Goal: Check status: Check status

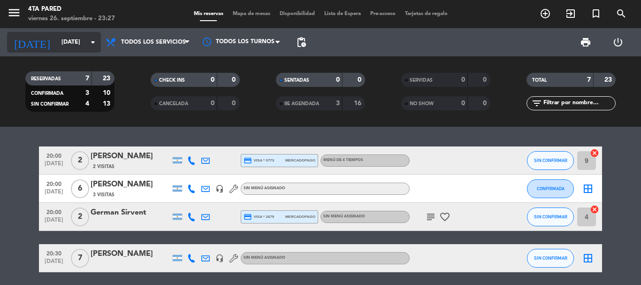
click at [94, 39] on icon "arrow_drop_down" at bounding box center [92, 42] width 11 height 11
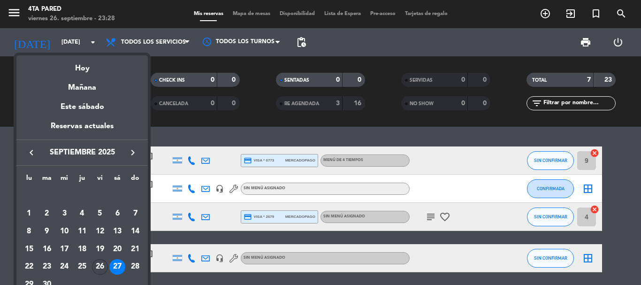
click at [98, 266] on div "26" at bounding box center [100, 267] width 16 height 16
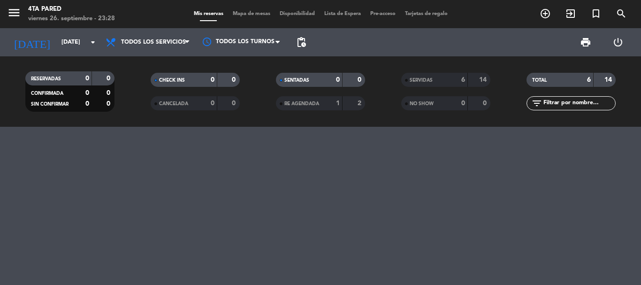
click at [445, 72] on div "SERVIDAS 6 14 NO SHOW 0 0" at bounding box center [445, 92] width 125 height 52
click at [445, 79] on div "SERVIDAS" at bounding box center [424, 80] width 43 height 11
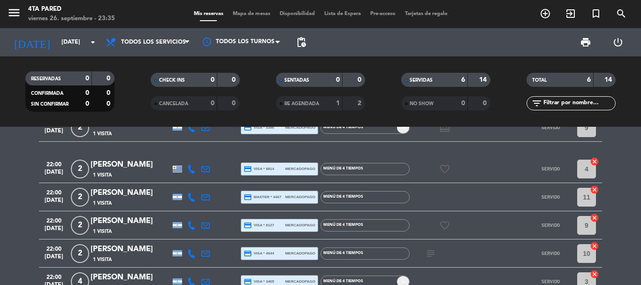
scroll to position [47, 0]
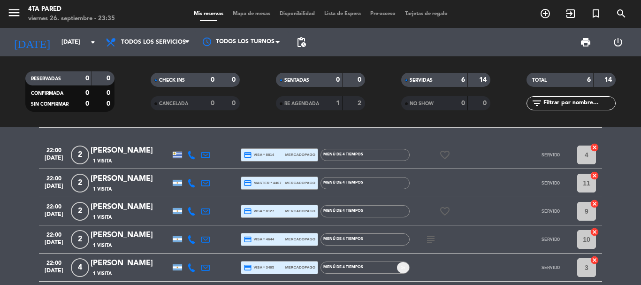
click at [192, 210] on icon at bounding box center [191, 211] width 8 height 8
click at [211, 195] on span at bounding box center [215, 196] width 8 height 8
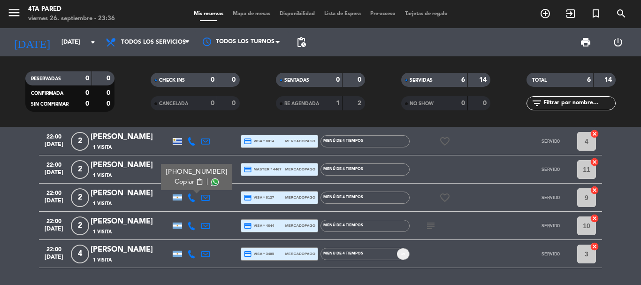
scroll to position [44, 0]
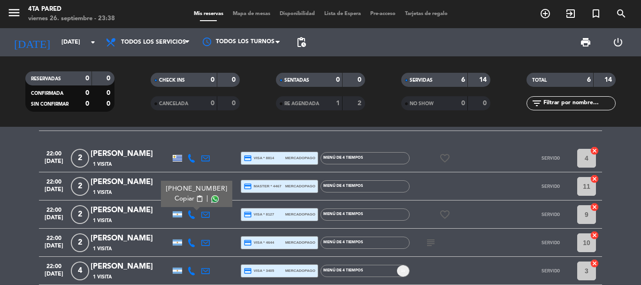
click at [211, 202] on span at bounding box center [215, 199] width 8 height 8
click at [8, 155] on bookings-row "20:00 [DATE] 2 [PERSON_NAME] 1 Visita credit_card visa * 5396 mercadopago Menú …" at bounding box center [320, 194] width 641 height 182
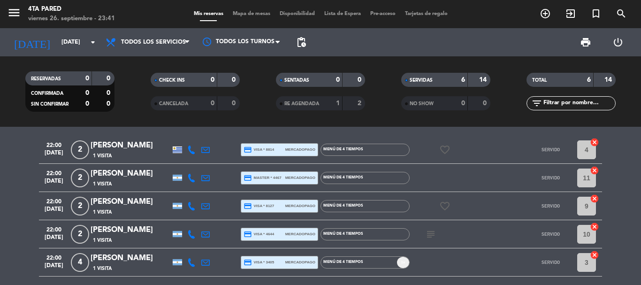
scroll to position [0, 0]
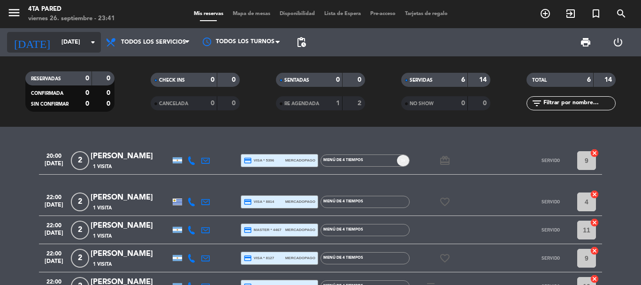
click at [55, 58] on div "RESERVADAS 0 0 CONFIRMADA 0 0 SIN CONFIRMAR 0 0 CHECK INS 0 0 CANCELADA 0 0 SEN…" at bounding box center [320, 91] width 641 height 70
click at [68, 43] on input "[DATE]" at bounding box center [96, 42] width 79 height 16
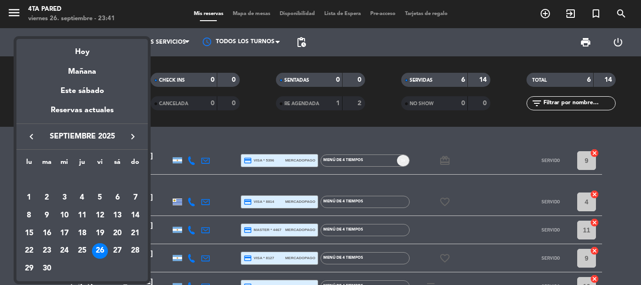
click at [117, 247] on div "27" at bounding box center [117, 251] width 16 height 16
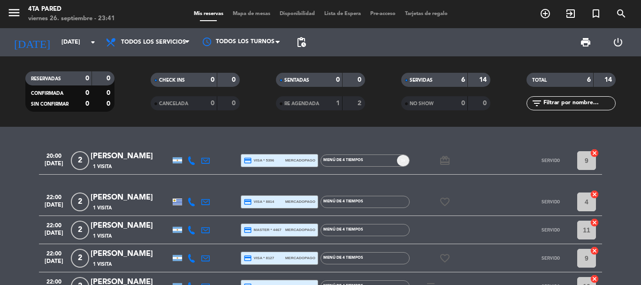
type input "[DATE]"
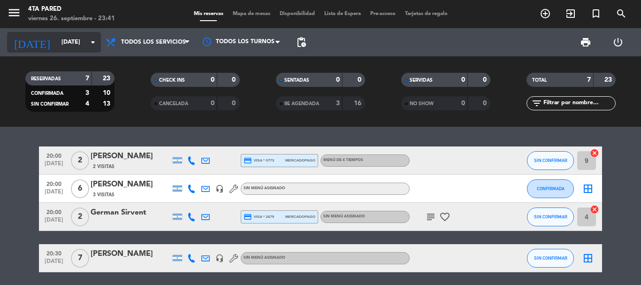
click at [78, 48] on input "[DATE]" at bounding box center [96, 42] width 79 height 16
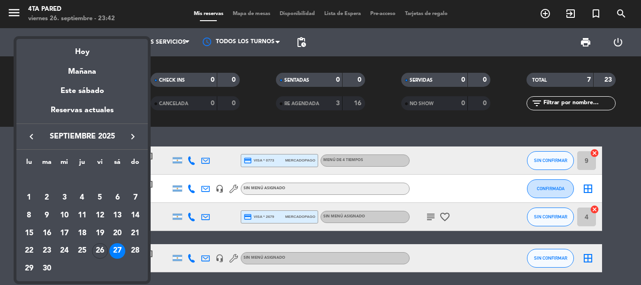
click at [0, 181] on div at bounding box center [320, 142] width 641 height 285
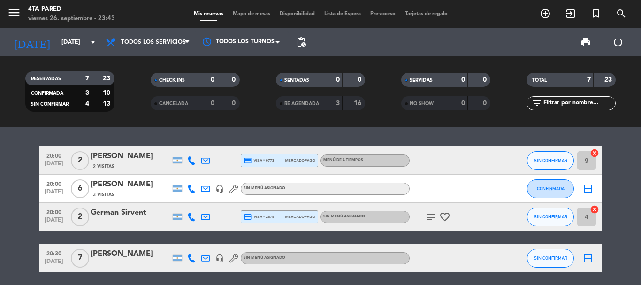
click at [428, 217] on icon "subject" at bounding box center [430, 216] width 11 height 11
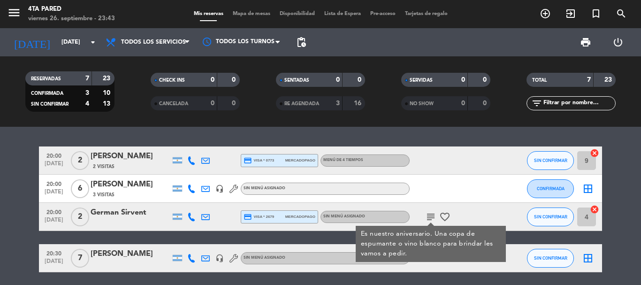
click at [428, 217] on icon "subject" at bounding box center [430, 216] width 11 height 11
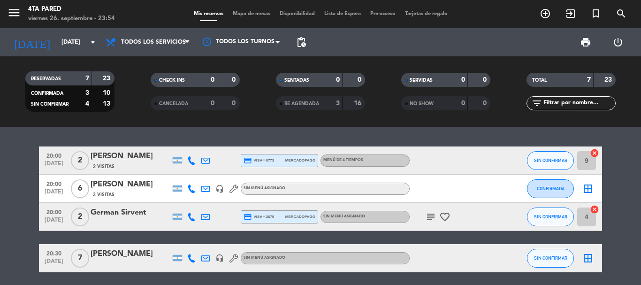
click at [14, 242] on bookings-row "20:00 [DATE] 2 [PERSON_NAME] 2 Visitas credit_card visa * 0773 mercadopago Menú…" at bounding box center [320, 257] width 641 height 223
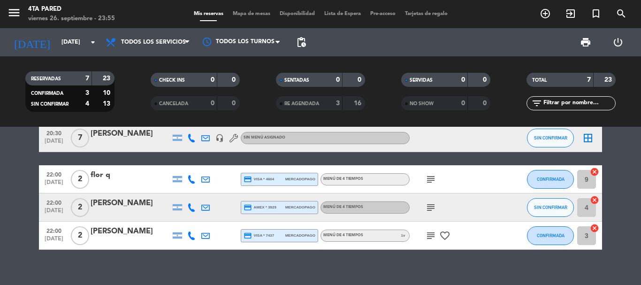
scroll to position [132, 0]
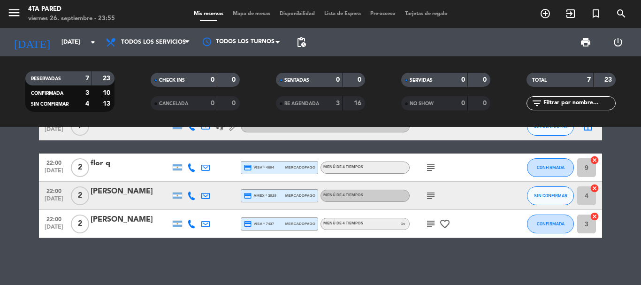
click at [363, 34] on div "print power_settings_new" at bounding box center [471, 42] width 323 height 28
